Goal: Task Accomplishment & Management: Manage account settings

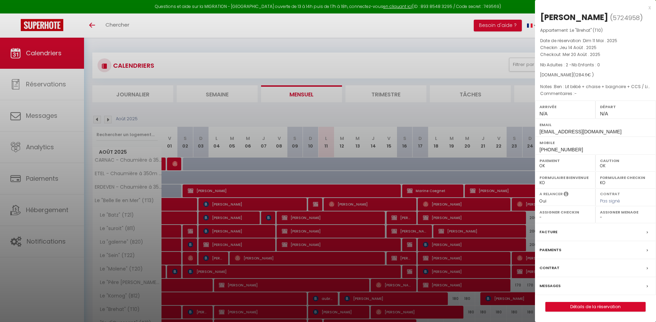
drag, startPoint x: 0, startPoint y: 0, endPoint x: 386, endPoint y: 269, distance: 470.4
click at [397, 241] on div at bounding box center [328, 161] width 656 height 322
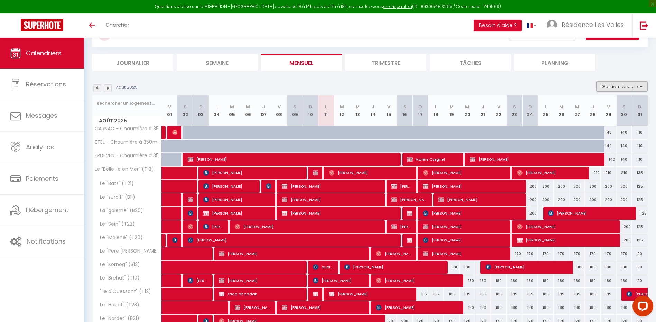
scroll to position [22, 0]
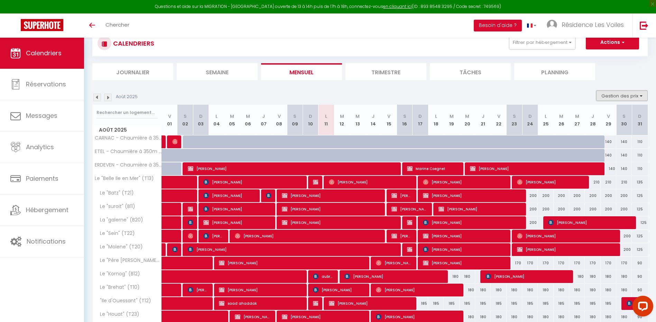
click at [619, 93] on button "Gestion des prix" at bounding box center [622, 96] width 52 height 10
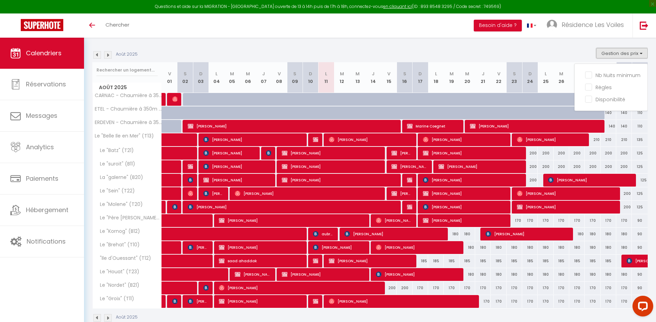
scroll to position [80, 0]
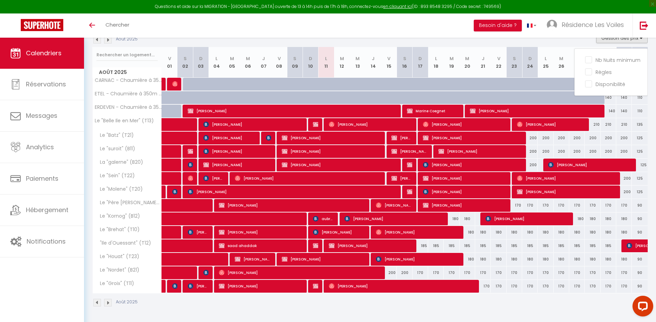
click at [582, 41] on div "Août 2025 Gestion des prix Nb Nuits minimum Règles Disponibilité" at bounding box center [369, 40] width 555 height 14
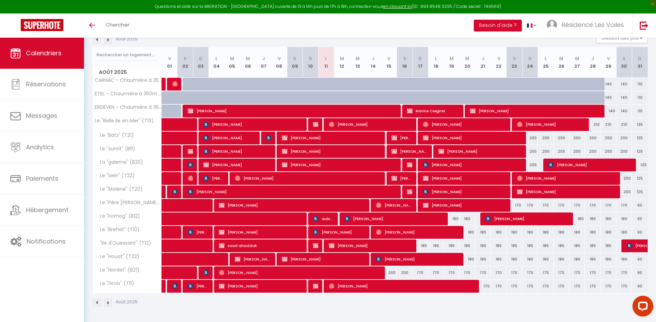
click at [404, 270] on div "200" at bounding box center [405, 273] width 16 height 13
type input "200"
select select "1"
type input "Sam 16 Août 2025"
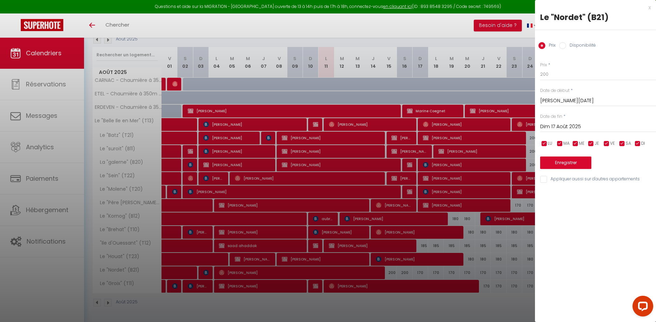
click at [583, 126] on input "Dim 17 Août 2025" at bounding box center [598, 126] width 116 height 9
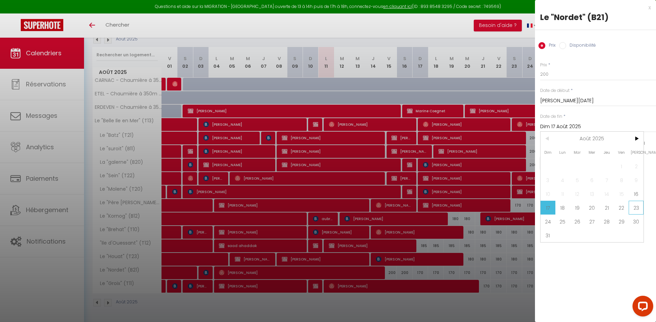
click at [641, 207] on span "23" at bounding box center [635, 208] width 15 height 14
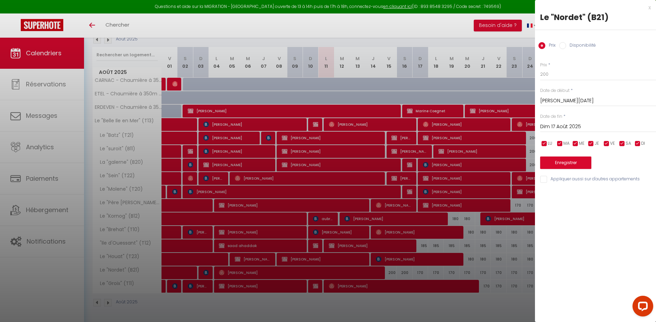
type input "Sam 23 Août 2025"
click at [562, 44] on input "Disponibilité" at bounding box center [562, 45] width 7 height 7
radio input "true"
radio input "false"
click at [565, 74] on select "Disponible Indisponible" at bounding box center [598, 74] width 116 height 13
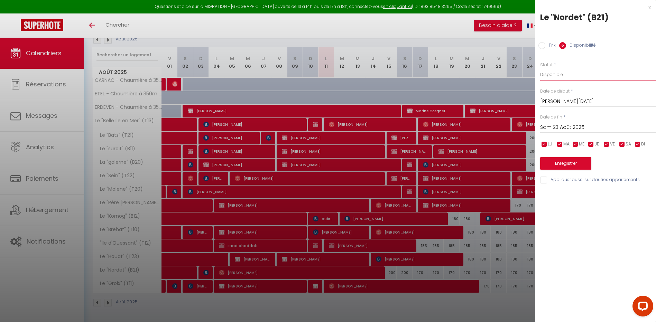
select select "0"
click at [540, 68] on select "Disponible Indisponible" at bounding box center [598, 74] width 116 height 13
click at [557, 100] on input "Sam 16 Août 2025" at bounding box center [598, 101] width 116 height 9
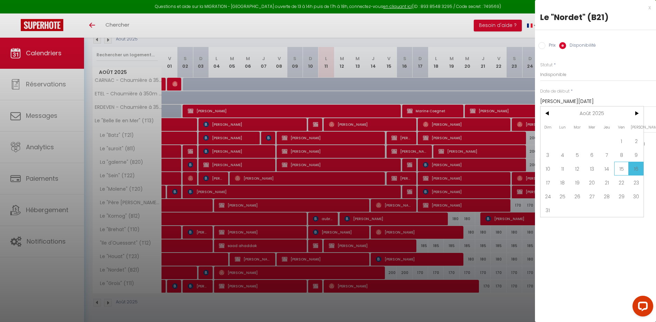
click at [625, 171] on span "15" at bounding box center [621, 169] width 15 height 14
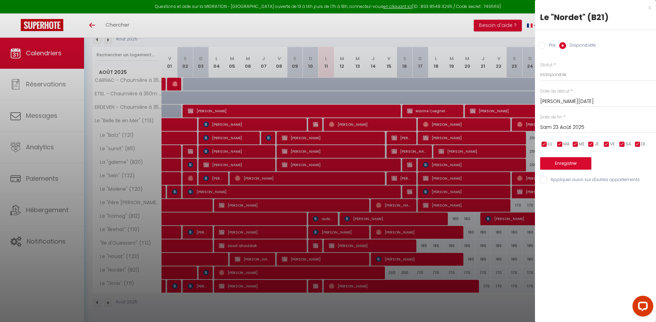
type input "Ven 15 Août 2025"
click at [566, 162] on button "Enregistrer" at bounding box center [565, 163] width 51 height 12
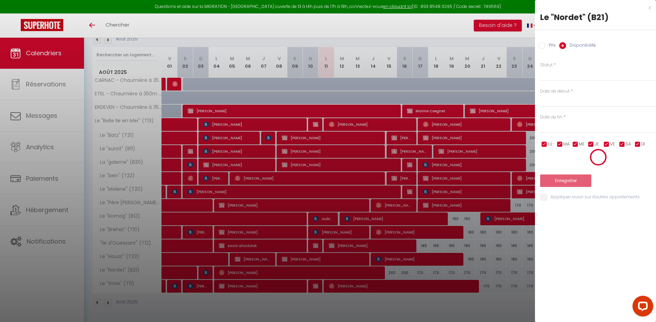
scroll to position [38, 0]
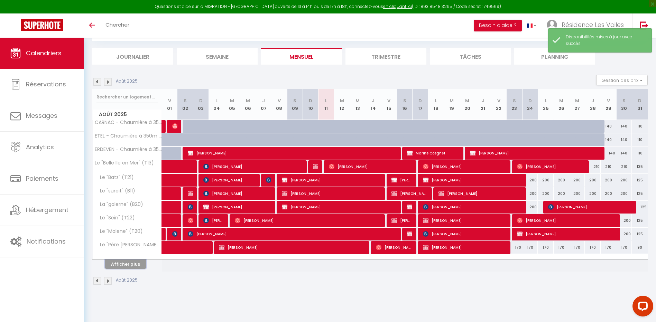
click at [121, 263] on button "Afficher plus" at bounding box center [125, 264] width 41 height 9
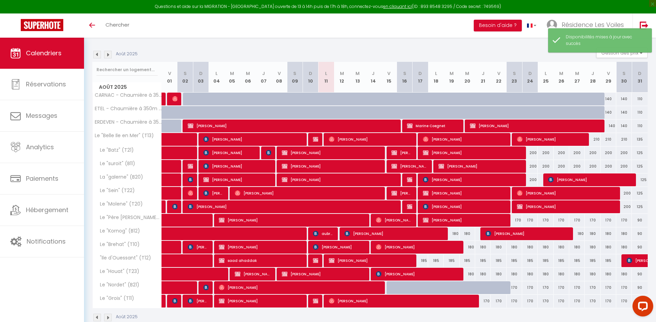
scroll to position [80, 0]
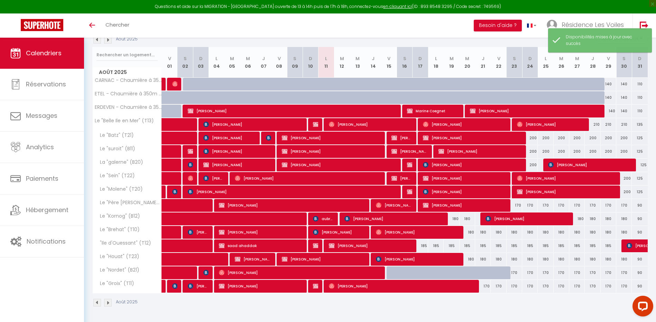
click at [393, 272] on div at bounding box center [394, 273] width 16 height 13
select select "1"
type input "Ven 15 Août 2025"
type input "Sam 16 Août 2025"
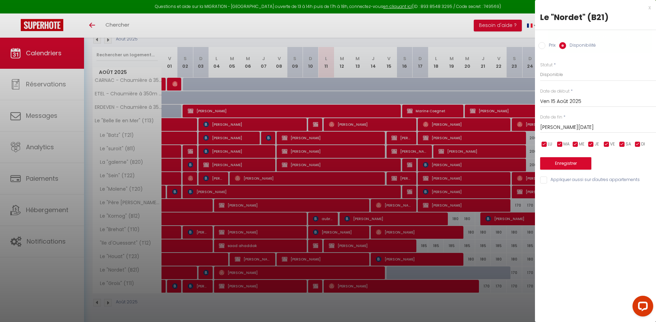
click at [393, 272] on div at bounding box center [328, 161] width 656 height 322
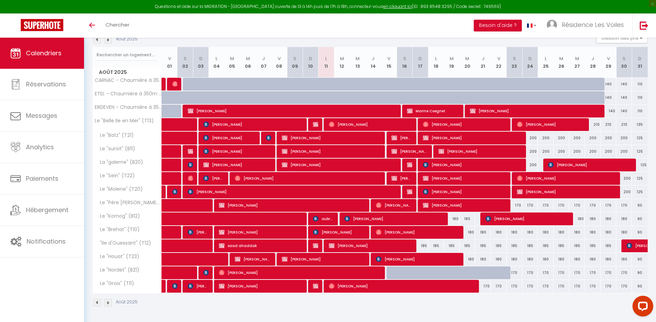
click at [392, 271] on div at bounding box center [394, 273] width 16 height 13
select select "1"
type input "Ven 15 Août 2025"
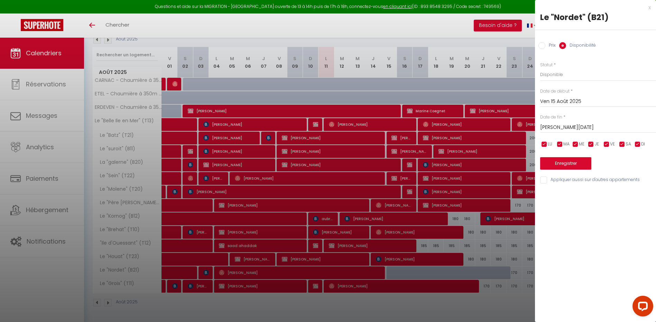
click at [556, 128] on input "Sam 16 Août 2025" at bounding box center [598, 127] width 116 height 9
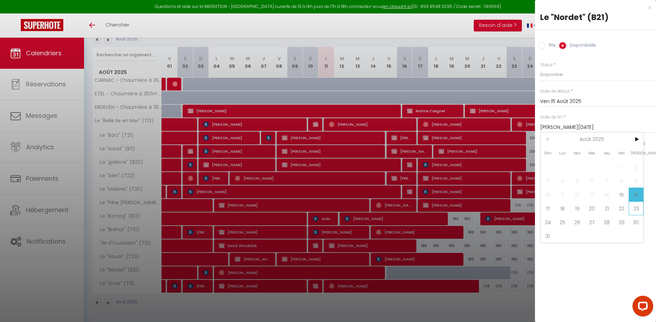
click at [637, 207] on span "23" at bounding box center [635, 209] width 15 height 14
type input "Sam 23 Août 2025"
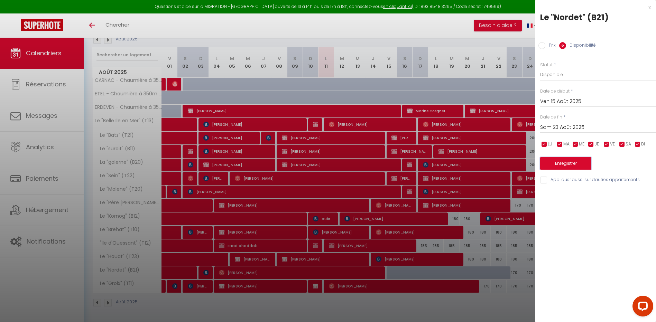
click at [576, 161] on button "Enregistrer" at bounding box center [565, 163] width 51 height 12
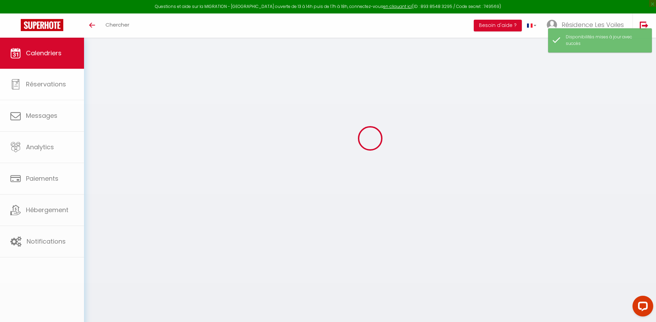
scroll to position [38, 0]
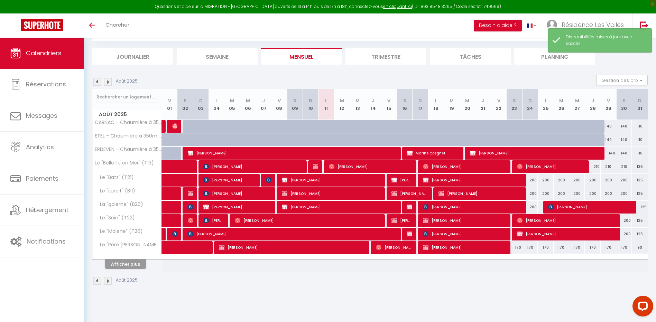
click at [133, 259] on div at bounding box center [127, 257] width 69 height 4
click at [131, 262] on button "Afficher plus" at bounding box center [125, 264] width 41 height 9
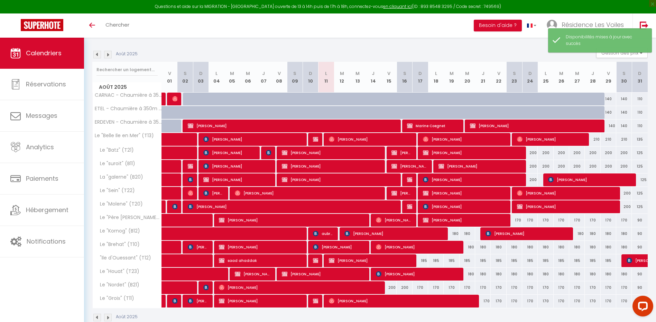
scroll to position [80, 0]
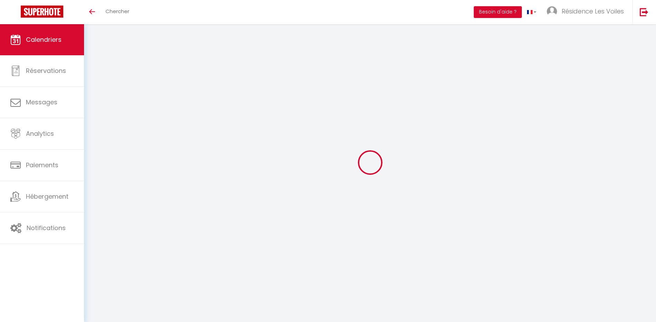
select select
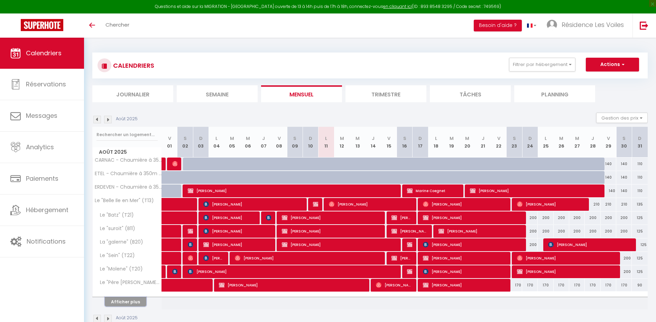
click at [124, 302] on button "Afficher plus" at bounding box center [125, 301] width 41 height 9
select select
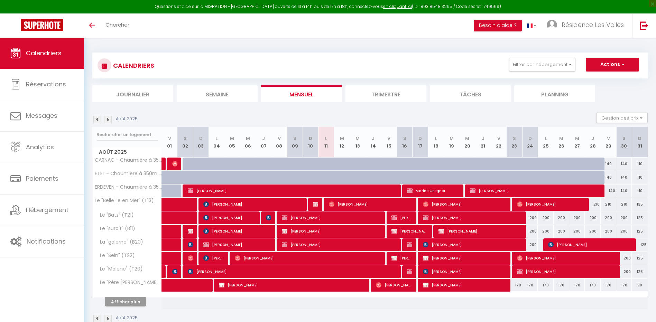
select select
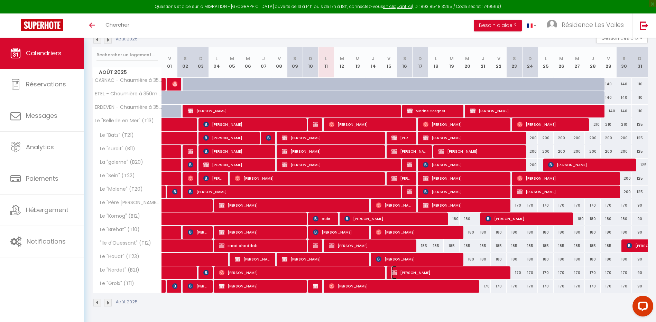
click at [434, 274] on span "[PERSON_NAME]" at bounding box center [448, 272] width 114 height 13
select select "OK"
select select "KO"
select select "0"
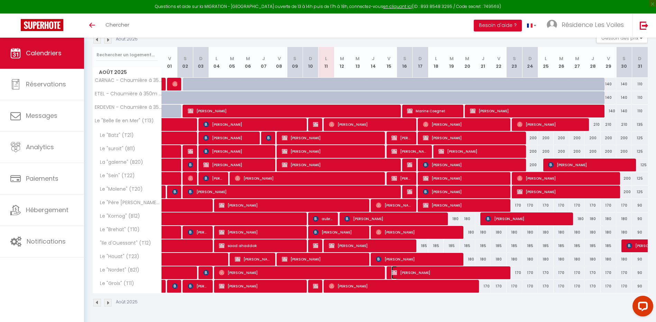
select select "1"
select select
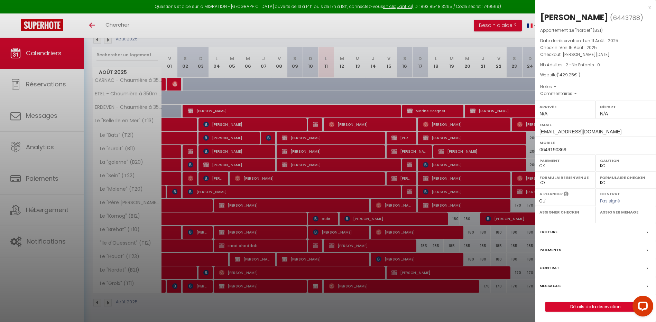
click at [244, 119] on div at bounding box center [328, 161] width 656 height 322
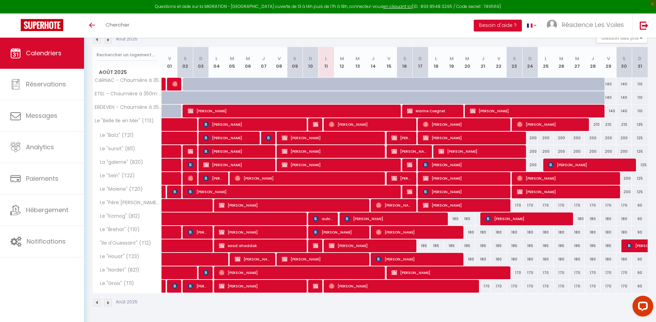
click at [108, 41] on img at bounding box center [108, 40] width 8 height 8
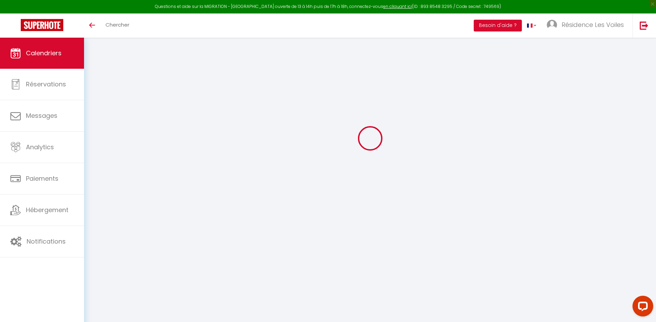
scroll to position [38, 0]
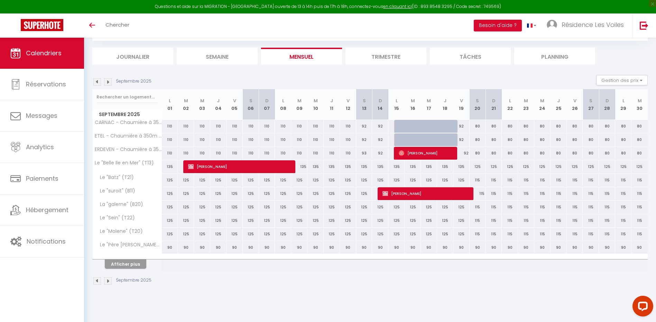
click at [107, 81] on img at bounding box center [108, 82] width 8 height 8
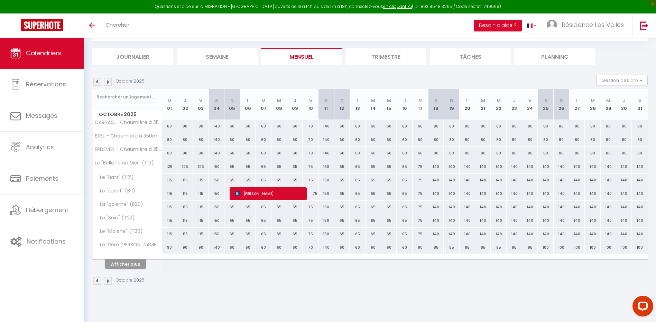
click at [107, 81] on img at bounding box center [108, 82] width 8 height 8
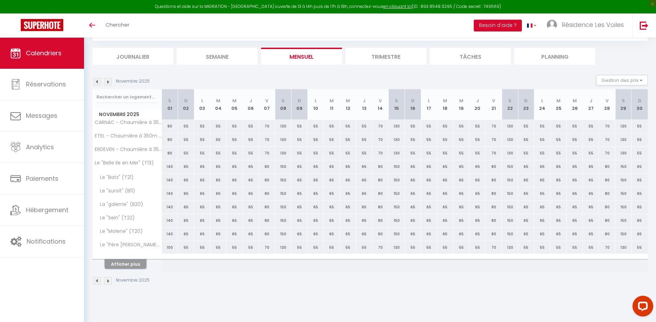
click at [135, 268] on button "Afficher plus" at bounding box center [125, 264] width 41 height 9
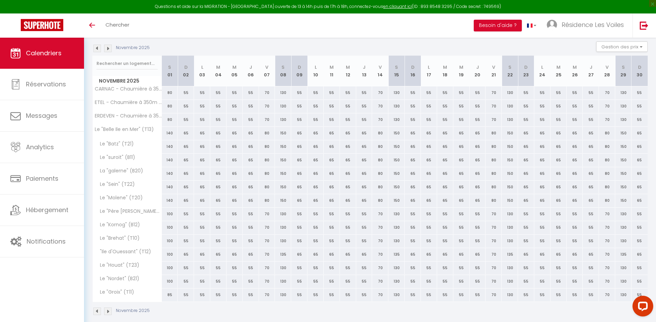
scroll to position [80, 0]
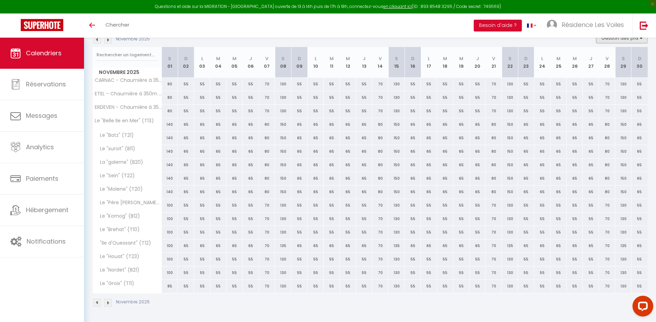
click at [613, 38] on button "Gestion des prix" at bounding box center [622, 38] width 52 height 10
click at [609, 83] on input "Disponibilité" at bounding box center [616, 83] width 62 height 7
checkbox input "true"
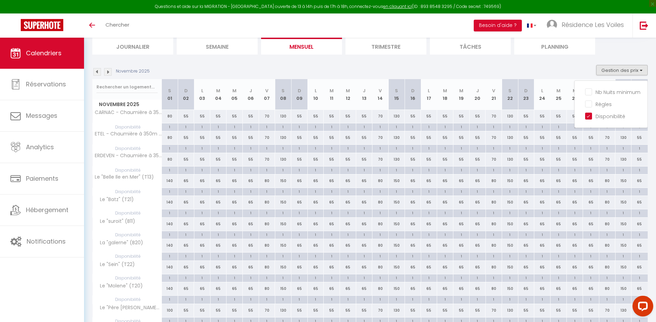
scroll to position [0, 0]
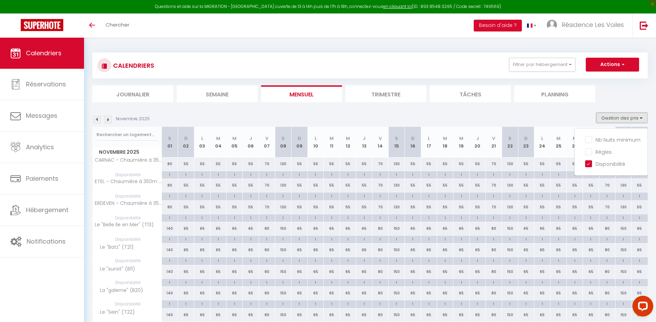
click at [604, 114] on button "Gestion des prix" at bounding box center [622, 118] width 52 height 10
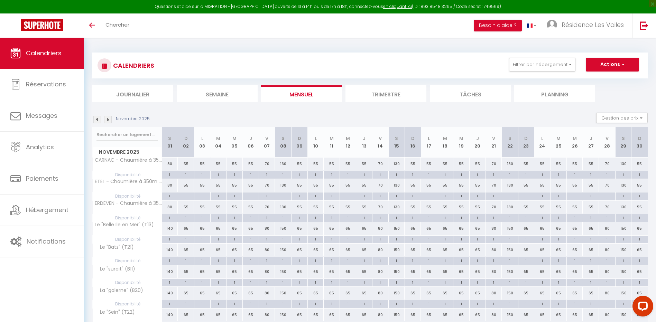
click at [100, 122] on img at bounding box center [97, 120] width 8 height 8
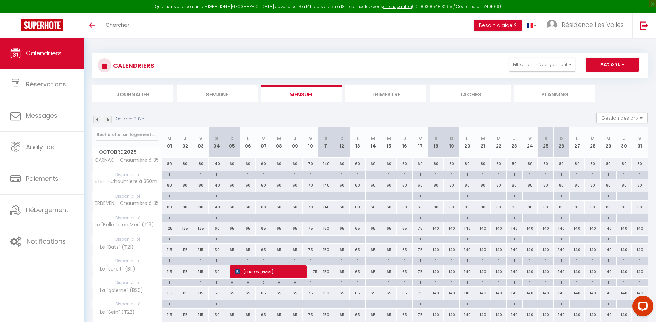
click at [99, 119] on img at bounding box center [97, 120] width 8 height 8
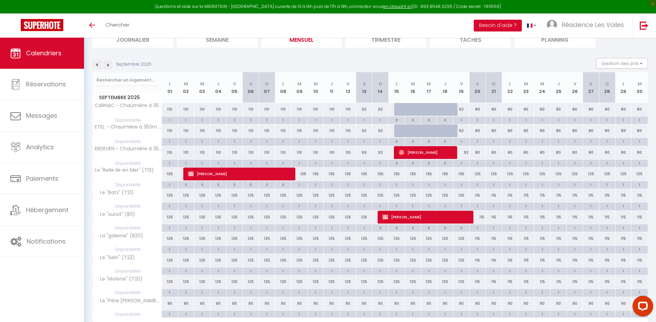
scroll to position [97, 0]
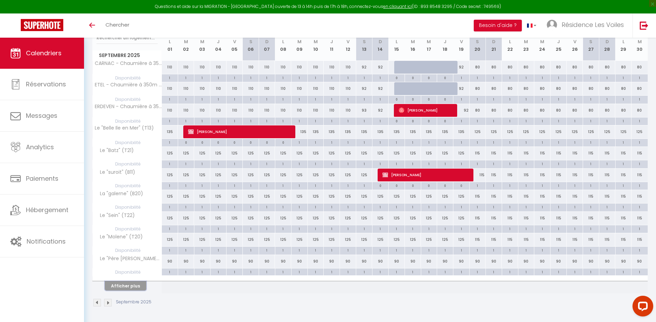
click at [135, 285] on button "Afficher plus" at bounding box center [125, 285] width 41 height 9
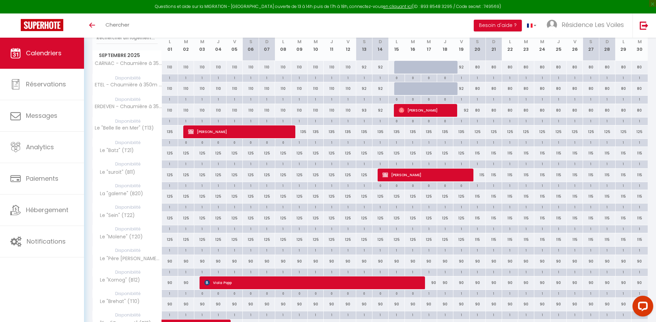
scroll to position [0, 0]
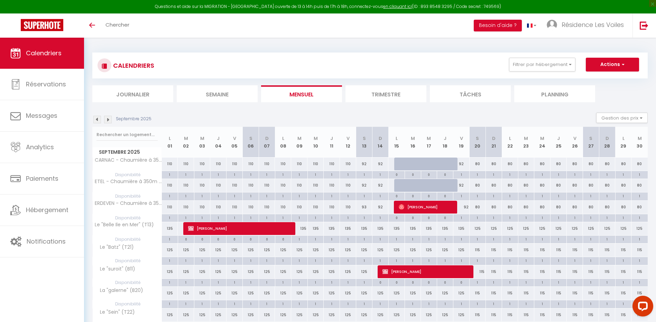
click at [100, 120] on img at bounding box center [97, 120] width 8 height 8
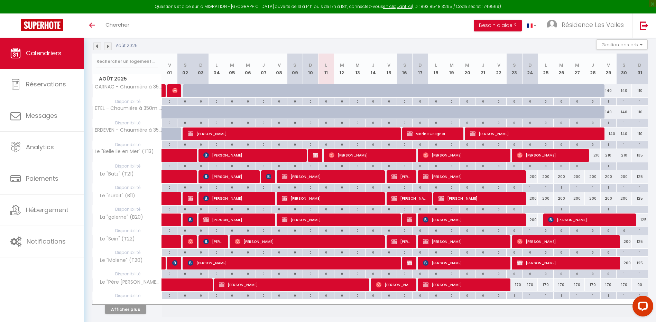
scroll to position [97, 0]
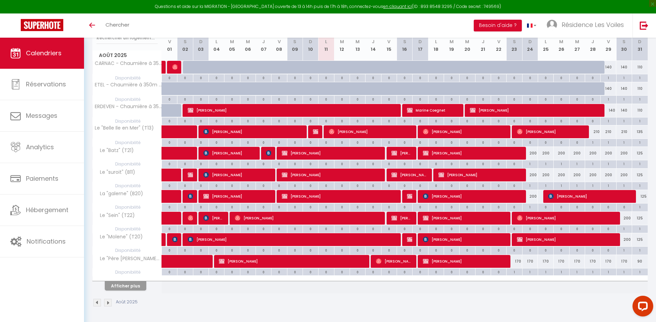
click at [129, 281] on div "Afficher plus" at bounding box center [125, 286] width 73 height 10
click at [134, 289] on button "Afficher plus" at bounding box center [125, 285] width 41 height 9
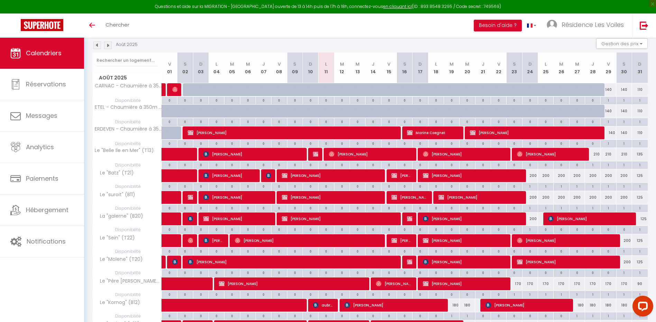
scroll to position [58, 0]
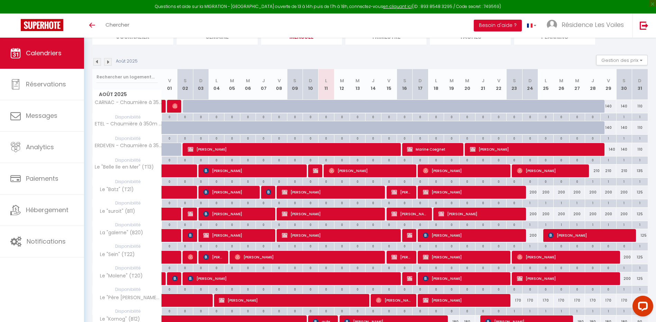
click at [612, 149] on div "140" at bounding box center [608, 149] width 16 height 13
type input "140"
type input "Ven 29 Août 2025"
type input "[DATE]"
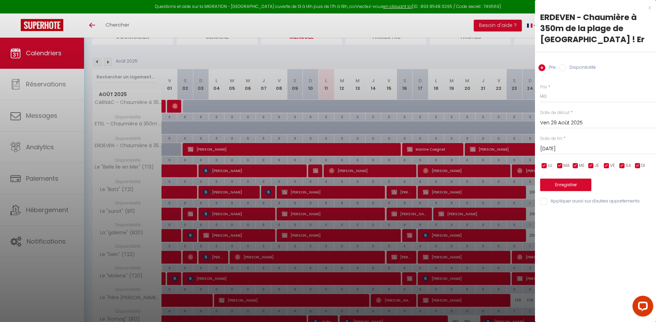
click at [517, 151] on div at bounding box center [328, 161] width 656 height 322
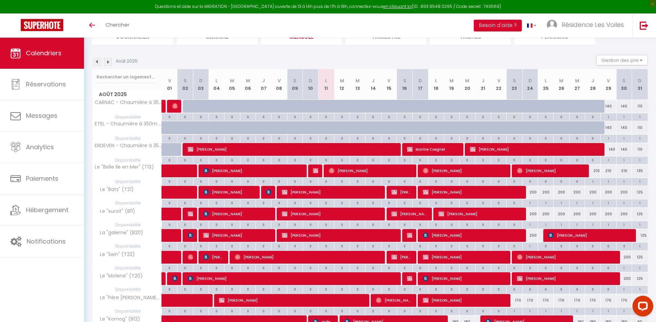
click at [607, 107] on div "140" at bounding box center [608, 106] width 16 height 13
type input "140"
type input "Ven 29 Août 2025"
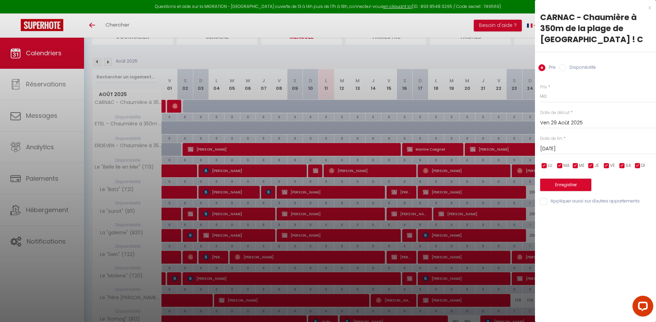
click at [560, 143] on div "[DATE] < [DATE] > Dim Lun Mar Mer Jeu Ven Sam 1 2 3 4 5 6 7 8 9 10 11 12 13 14 …" at bounding box center [598, 148] width 116 height 12
click at [564, 146] on input "[DATE]" at bounding box center [598, 148] width 116 height 9
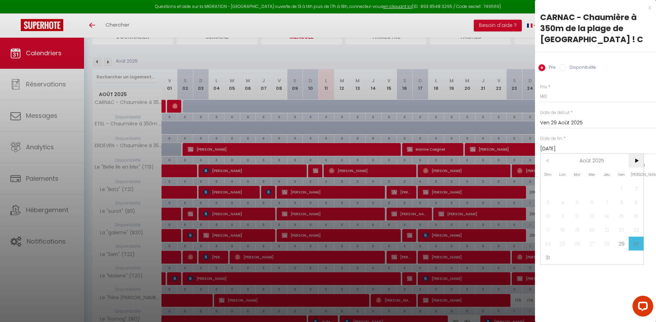
click at [636, 162] on span ">" at bounding box center [635, 161] width 15 height 14
click at [593, 241] on span "31" at bounding box center [592, 244] width 15 height 14
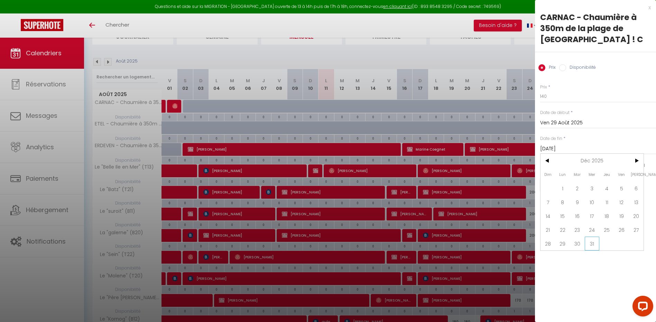
type input "Mer 31 Décembre 2025"
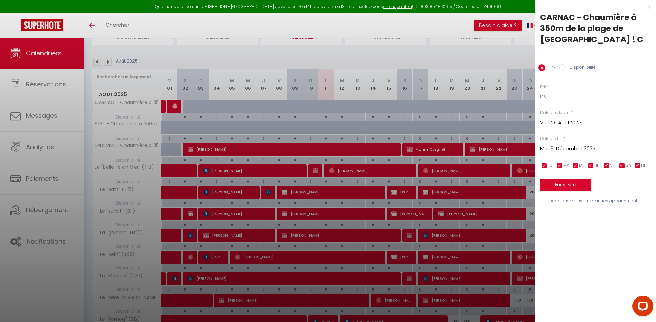
click at [568, 65] on label "Disponibilité" at bounding box center [581, 68] width 30 height 8
click at [566, 65] on input "Disponibilité" at bounding box center [562, 67] width 7 height 7
radio input "true"
click at [543, 66] on input "Prix" at bounding box center [541, 67] width 7 height 7
radio input "true"
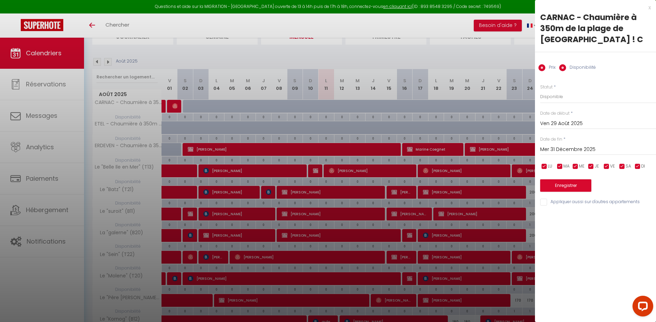
radio input "false"
click at [502, 80] on div at bounding box center [328, 161] width 656 height 322
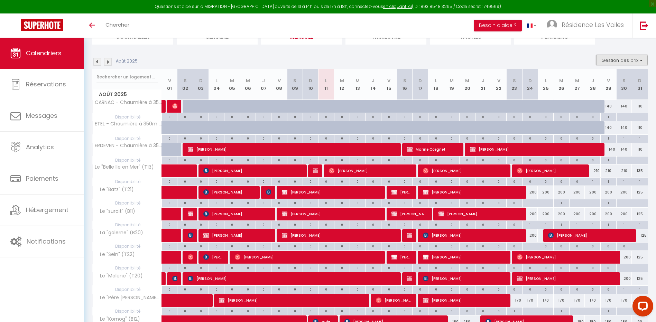
click at [606, 62] on button "Gestion des prix" at bounding box center [622, 60] width 52 height 10
click at [610, 138] on div "1" at bounding box center [607, 138] width 15 height 7
select select "1"
type input "Ven 29 Août 2025"
type input "[DATE]"
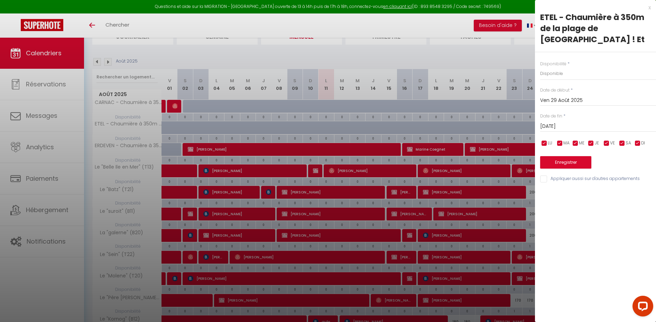
click at [517, 131] on div at bounding box center [328, 161] width 656 height 322
select select
type input "undefined aN undefined NaN"
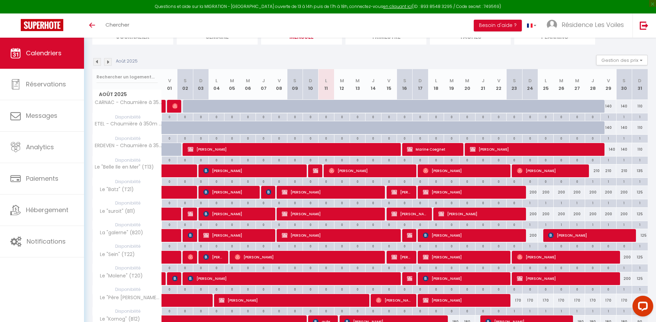
click at [607, 116] on div "1" at bounding box center [607, 116] width 15 height 7
select select "1"
type input "Ven 29 Août 2025"
type input "[DATE]"
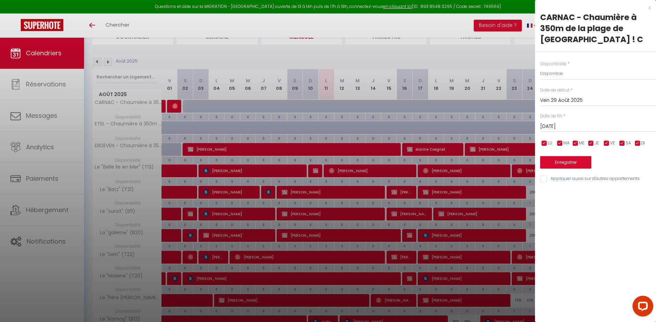
click at [506, 120] on div at bounding box center [328, 161] width 656 height 322
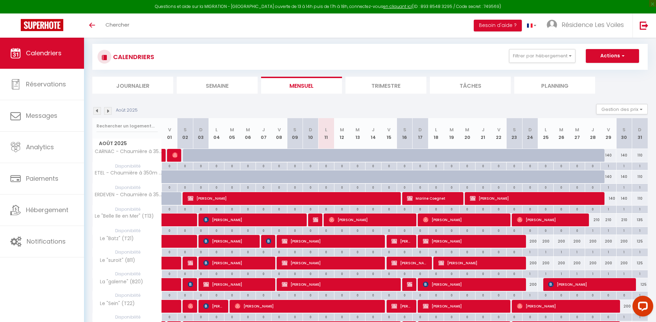
scroll to position [0, 0]
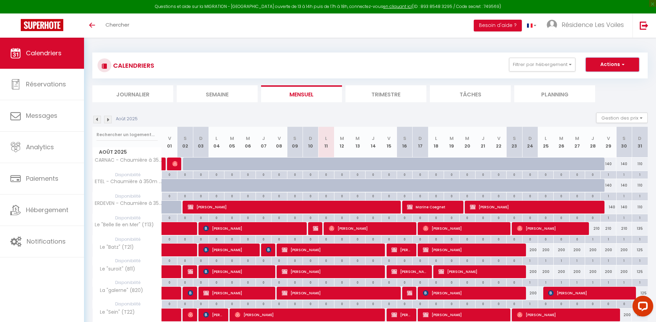
click at [614, 65] on button "Actions" at bounding box center [612, 65] width 53 height 14
click at [575, 120] on div "Août 2025 Gestion des prix Nb Nuits minimum Règles Disponibilité" at bounding box center [369, 120] width 555 height 14
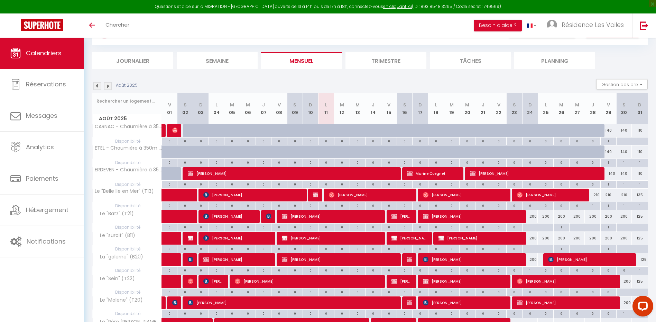
scroll to position [58, 0]
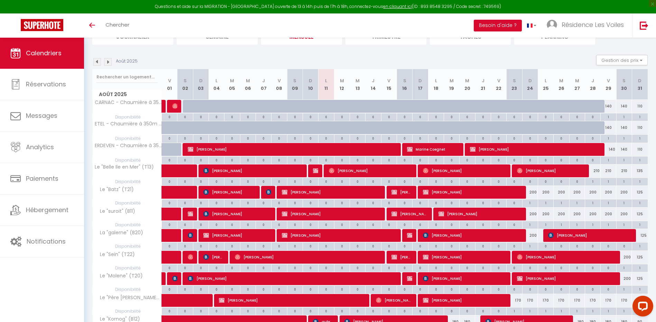
click at [595, 181] on div "1" at bounding box center [592, 181] width 15 height 7
select select "1"
type input "Jeu 28 Août 2025"
type input "Ven 29 Août 2025"
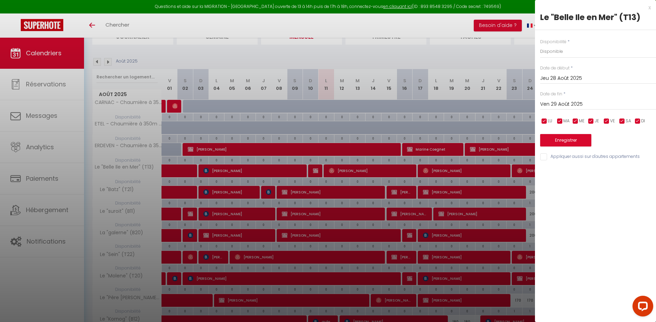
click at [498, 56] on div at bounding box center [328, 161] width 656 height 322
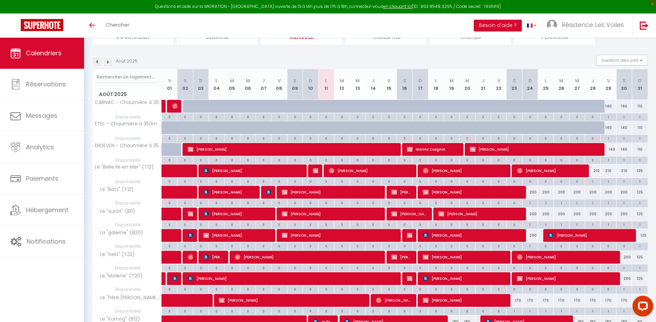
click at [531, 203] on div "1" at bounding box center [529, 202] width 15 height 7
select select "1"
type input "Dim 24 Août 2025"
type input "Lun 25 Août 2025"
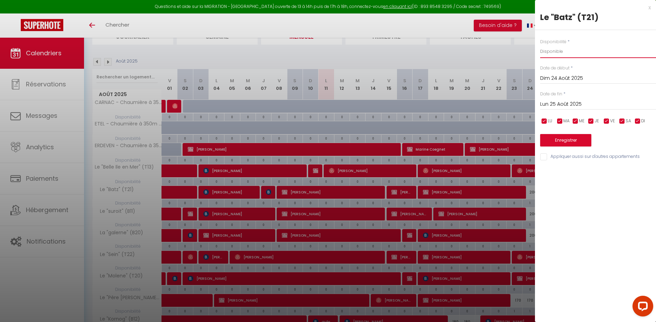
click at [566, 54] on select "Disponible Indisponible" at bounding box center [598, 51] width 116 height 13
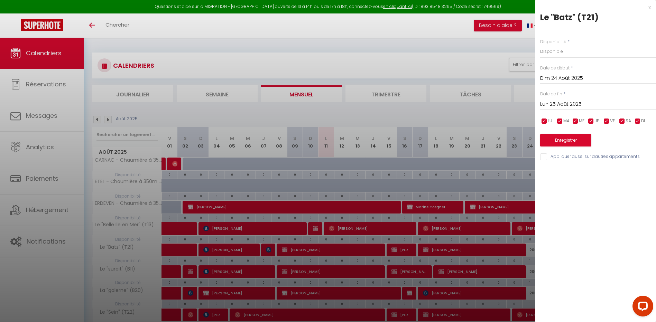
click at [556, 158] on input "Appliquer aussi sur d'autres appartements" at bounding box center [598, 156] width 116 height 7
checkbox input "false"
click at [494, 84] on div at bounding box center [328, 161] width 656 height 322
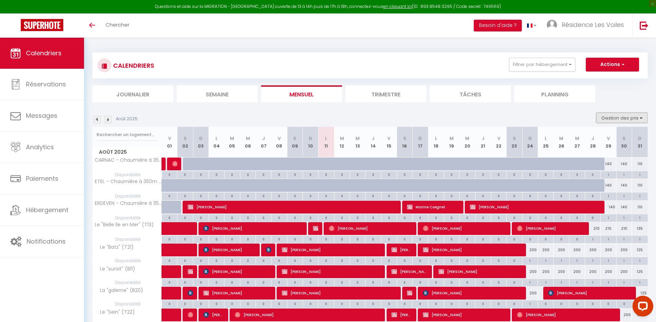
click at [613, 120] on button "Gestion des prix" at bounding box center [622, 118] width 52 height 10
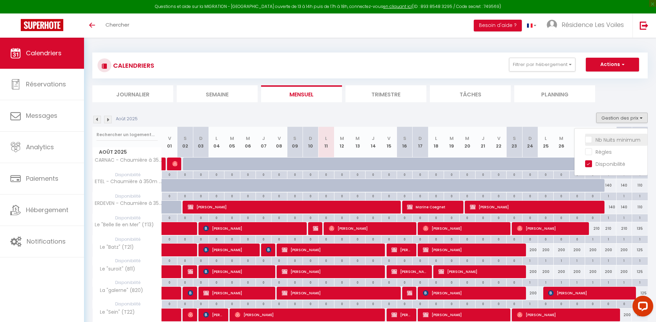
click at [586, 141] on input "Nb Nuits minimum" at bounding box center [616, 139] width 62 height 7
checkbox input "true"
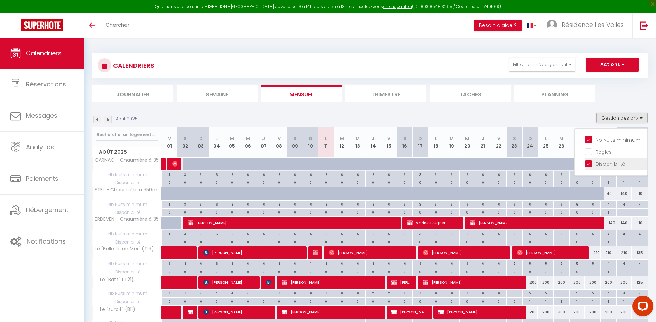
click at [588, 163] on input "Disponibilité" at bounding box center [616, 163] width 62 height 7
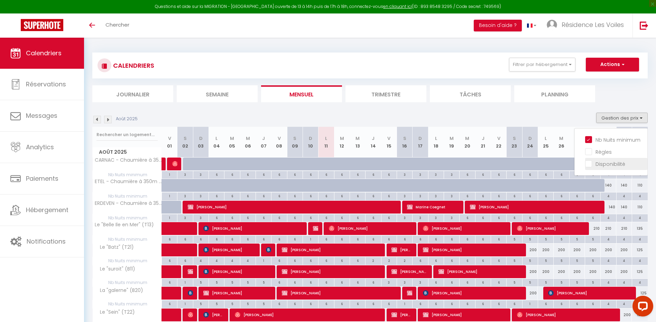
click at [590, 165] on input "Disponibilité" at bounding box center [616, 163] width 62 height 7
checkbox input "true"
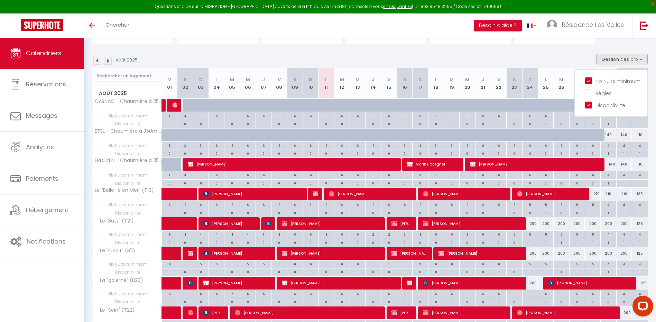
scroll to position [58, 0]
